Goal: Information Seeking & Learning: Learn about a topic

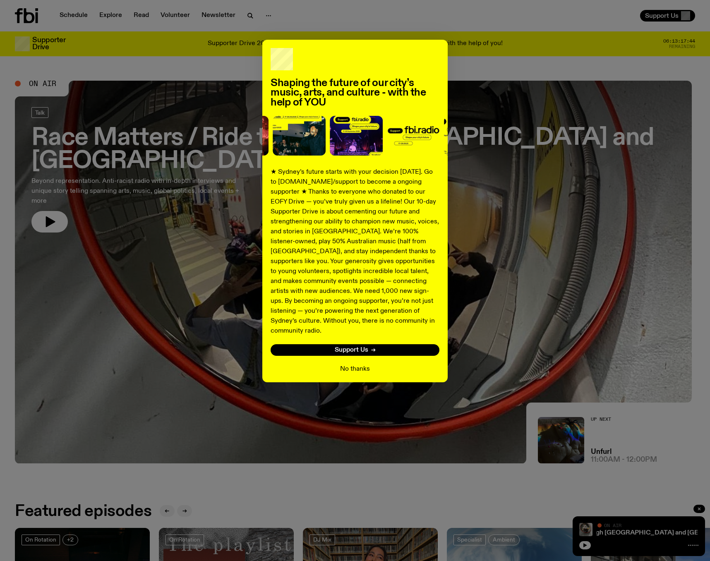
click at [344, 374] on button "No thanks" at bounding box center [355, 369] width 30 height 10
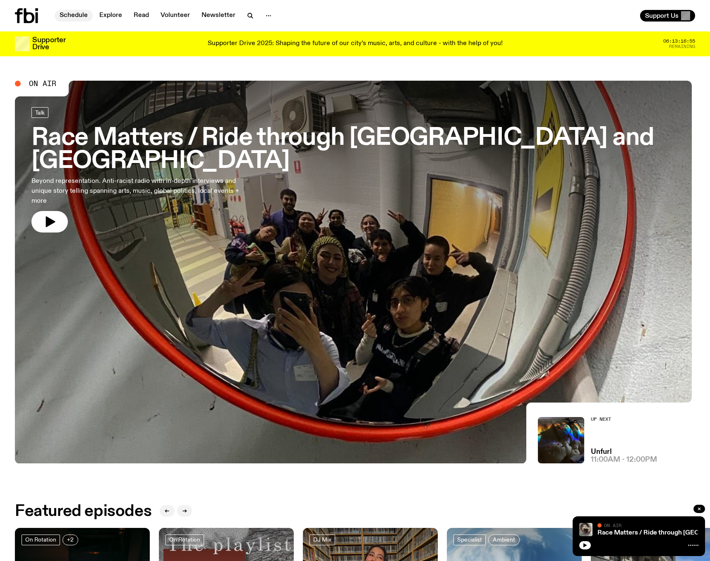
click at [71, 12] on link "Schedule" at bounding box center [74, 16] width 38 height 12
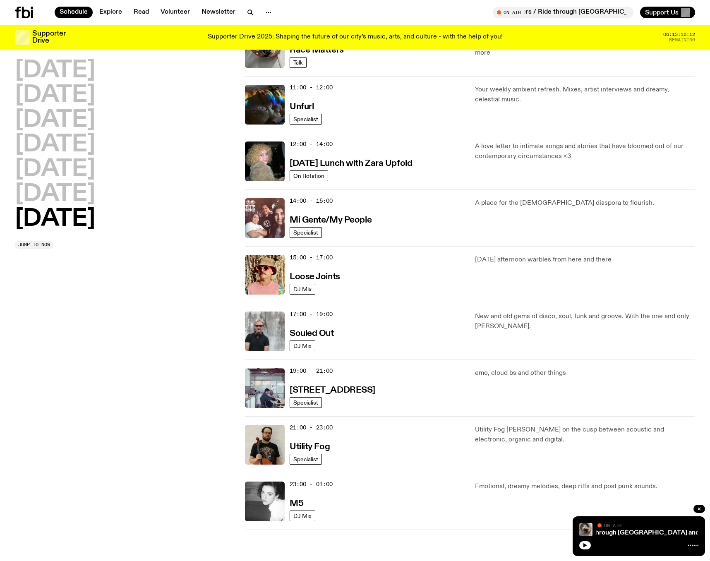
scroll to position [293, 0]
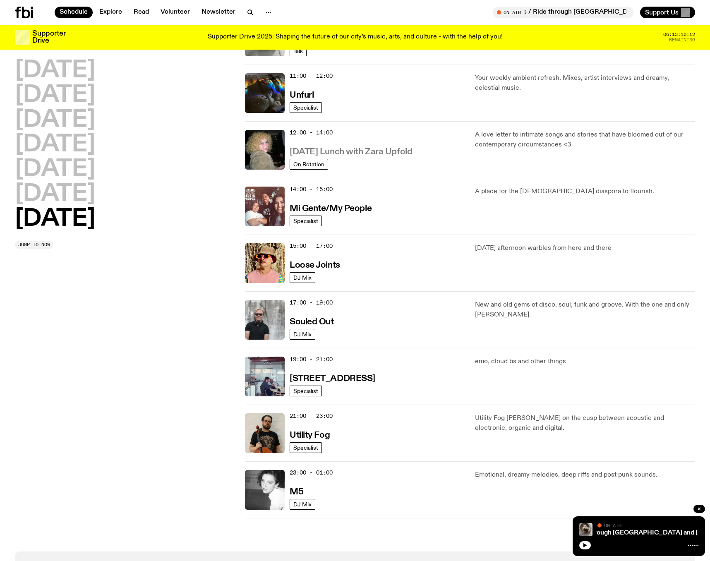
click at [364, 156] on h3 "[DATE] Lunch with Zara Upfold" at bounding box center [351, 152] width 122 height 9
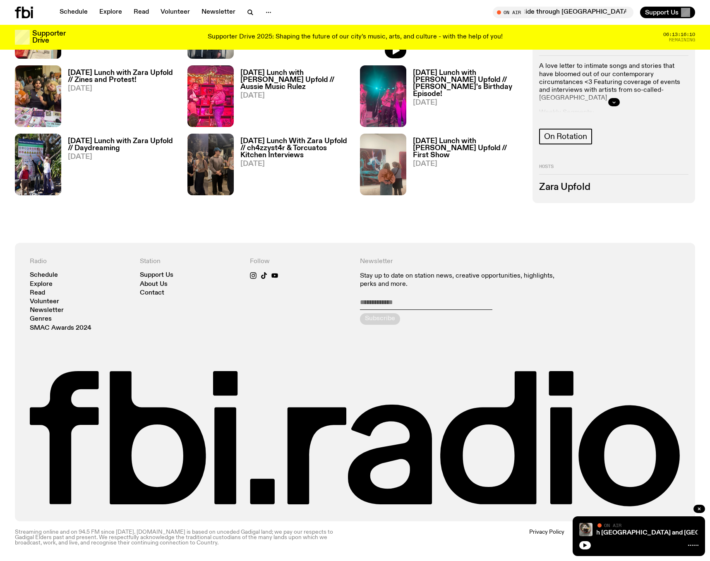
scroll to position [286, 0]
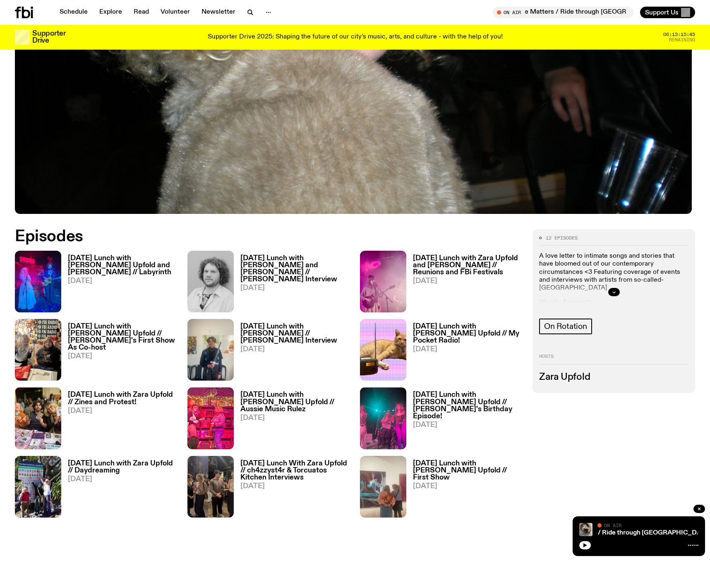
click at [117, 273] on h3 "[DATE] Lunch with [PERSON_NAME] Upfold and [PERSON_NAME] // Labyrinth" at bounding box center [123, 265] width 110 height 21
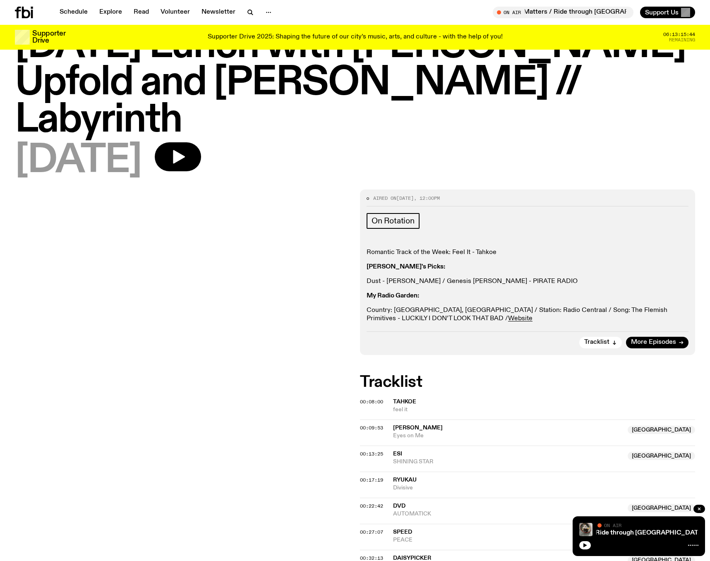
scroll to position [57, 0]
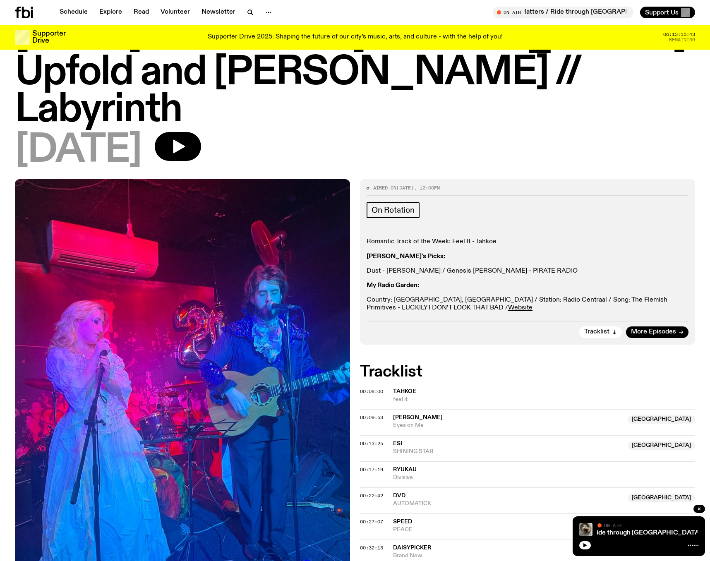
click at [567, 296] on p "Country: [GEOGRAPHIC_DATA], [GEOGRAPHIC_DATA] / Station: Radio Centraal / Song:…" at bounding box center [527, 304] width 322 height 16
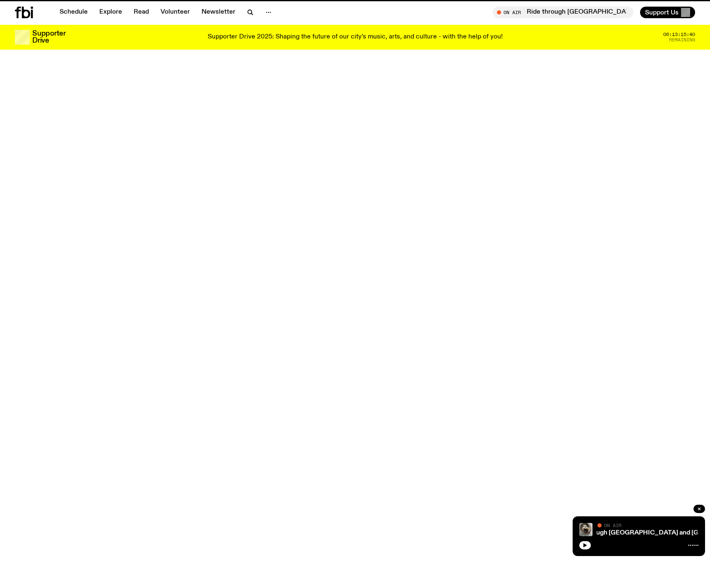
scroll to position [286, 0]
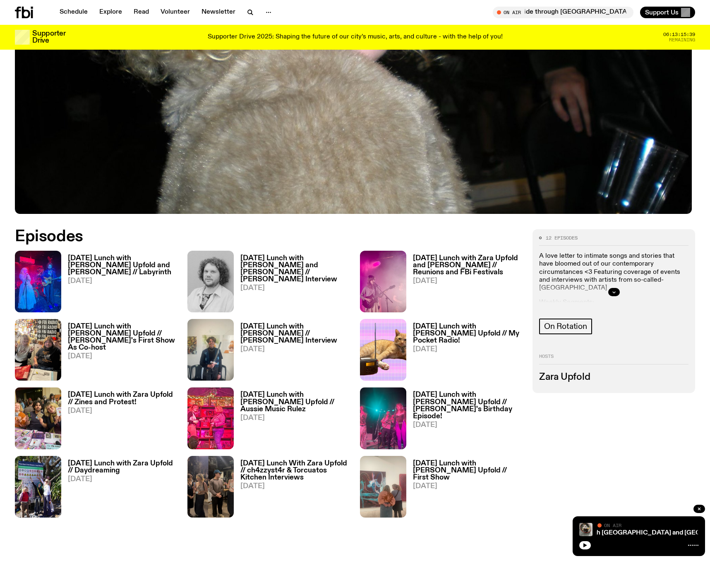
click at [279, 261] on h3 "[DATE] Lunch with [PERSON_NAME] and [PERSON_NAME] // [PERSON_NAME] Interview" at bounding box center [295, 269] width 110 height 28
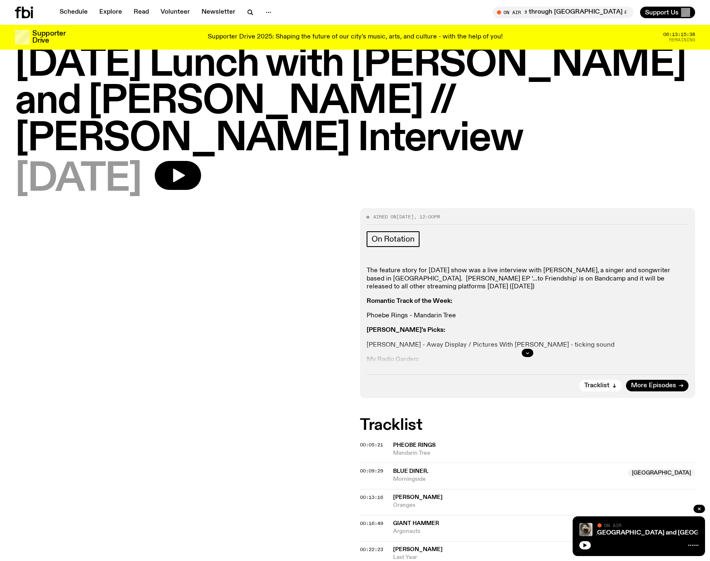
scroll to position [63, 0]
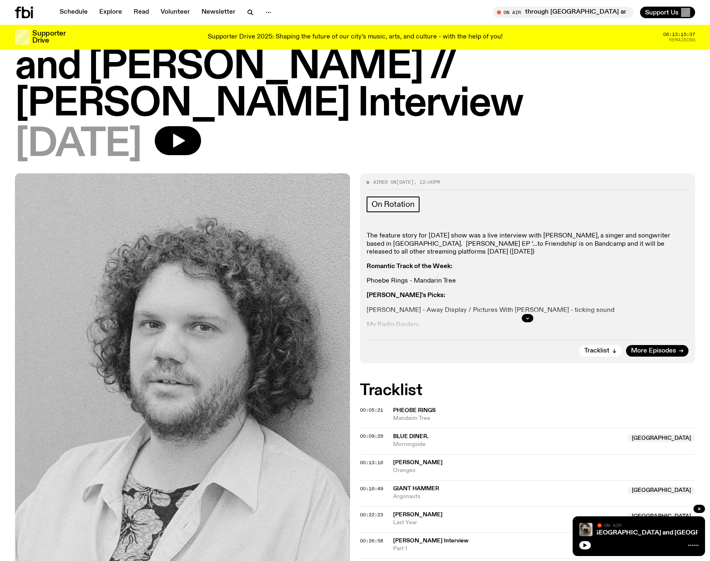
click at [517, 305] on div at bounding box center [527, 318] width 322 height 26
click at [523, 314] on button "button" at bounding box center [528, 318] width 12 height 8
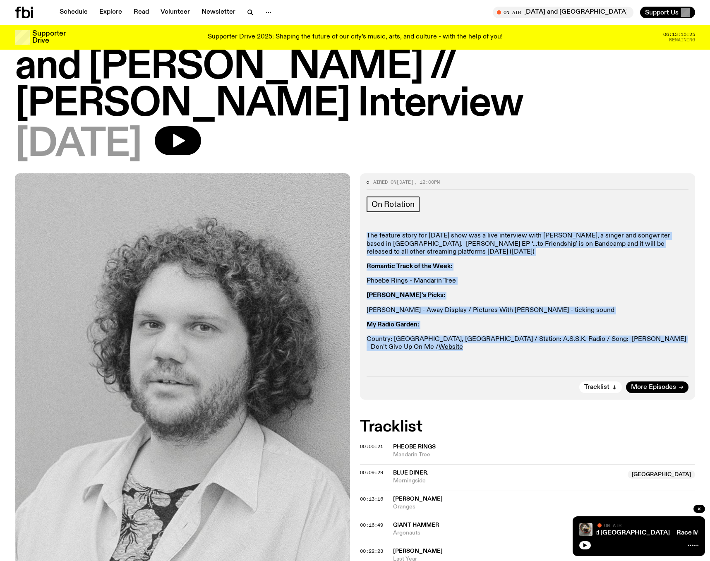
drag, startPoint x: 414, startPoint y: 334, endPoint x: 361, endPoint y: 212, distance: 133.1
click at [361, 212] on div "Aired on [DATE] 12:00pm On Rotation The feature story for [DATE] show was a liv…" at bounding box center [527, 286] width 335 height 226
copy div "The feature story for [DATE] show was a live interview with [PERSON_NAME], a si…"
